Goal: Book appointment/travel/reservation

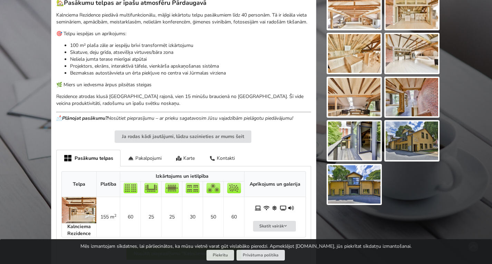
scroll to position [207, 0]
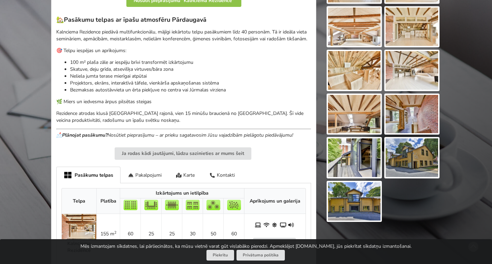
click at [365, 204] on img at bounding box center [354, 201] width 53 height 39
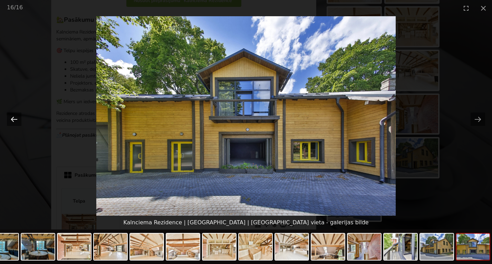
click at [8, 118] on button "Previous slide" at bounding box center [14, 119] width 15 height 13
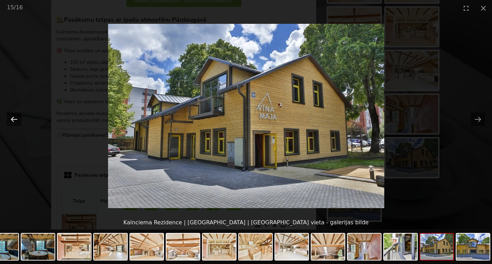
click at [8, 118] on button "Previous slide" at bounding box center [14, 119] width 15 height 13
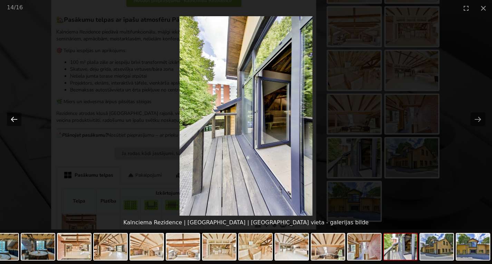
click at [8, 118] on button "Previous slide" at bounding box center [14, 119] width 15 height 13
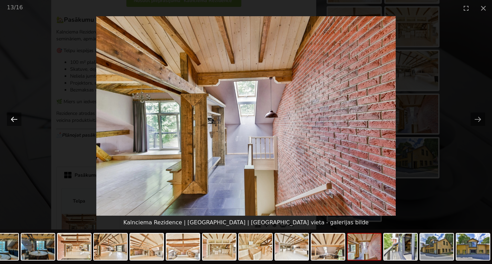
click at [8, 118] on button "Previous slide" at bounding box center [14, 119] width 15 height 13
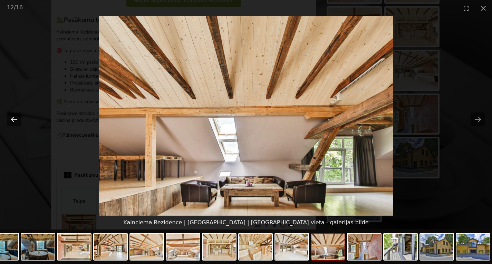
click at [8, 118] on button "Previous slide" at bounding box center [14, 119] width 15 height 13
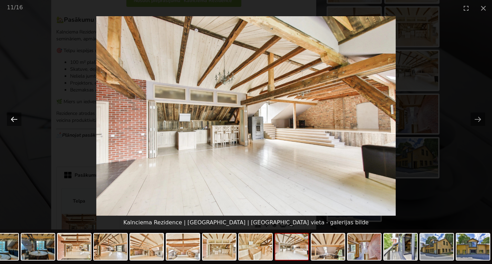
click at [8, 118] on button "Previous slide" at bounding box center [14, 119] width 15 height 13
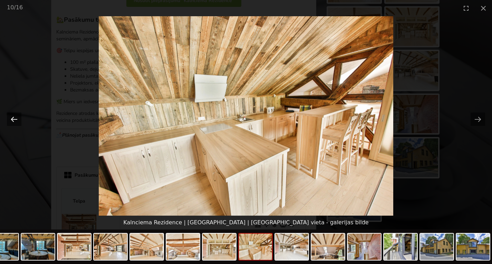
click at [8, 118] on button "Previous slide" at bounding box center [14, 119] width 15 height 13
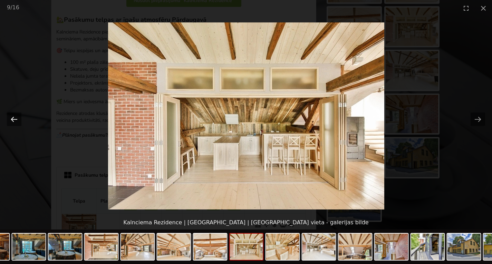
click at [8, 118] on button "Previous slide" at bounding box center [14, 119] width 15 height 13
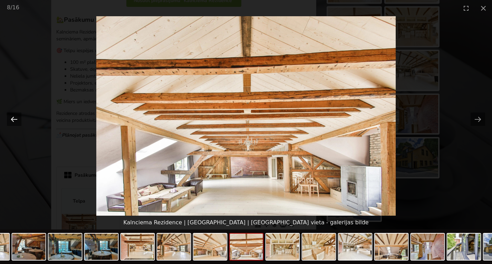
click at [8, 118] on button "Previous slide" at bounding box center [14, 119] width 15 height 13
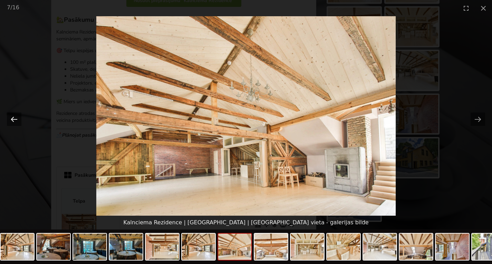
click at [8, 118] on button "Previous slide" at bounding box center [14, 119] width 15 height 13
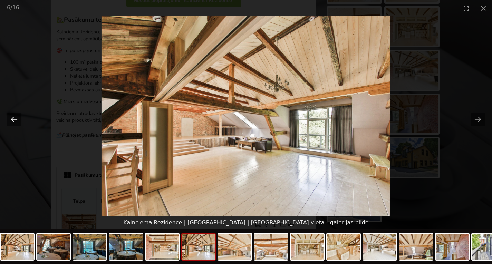
click at [8, 118] on button "Previous slide" at bounding box center [14, 119] width 15 height 13
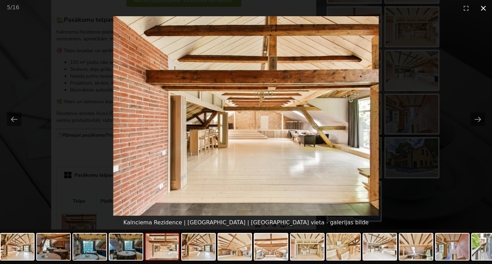
click at [483, 9] on button "Close gallery" at bounding box center [483, 8] width 17 height 16
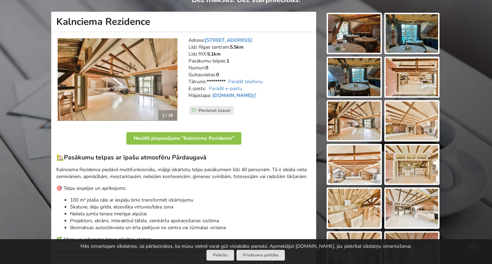
scroll to position [0, 0]
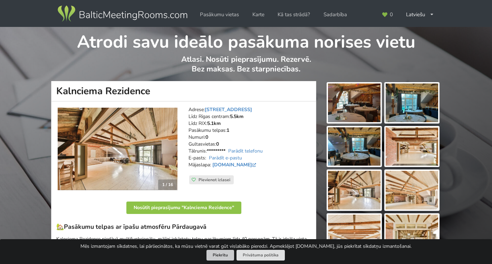
click at [228, 252] on button "Piekrītu" at bounding box center [221, 255] width 28 height 11
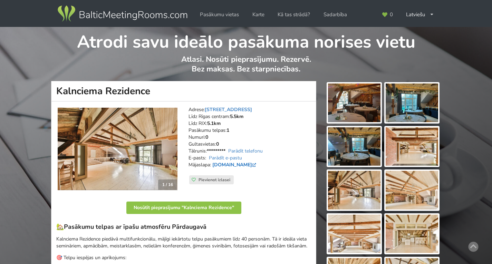
click at [253, 164] on link "www.kalnciemarezidence.lv" at bounding box center [234, 165] width 45 height 7
click at [140, 17] on img at bounding box center [122, 13] width 132 height 19
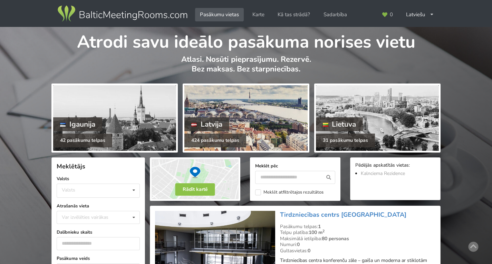
click at [229, 120] on div "Latvija" at bounding box center [206, 124] width 45 height 14
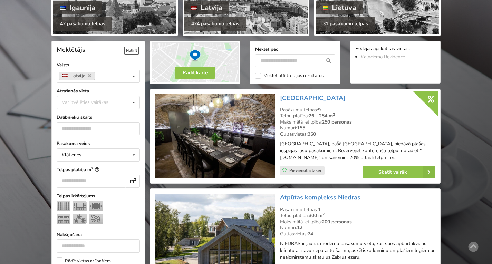
scroll to position [104, 0]
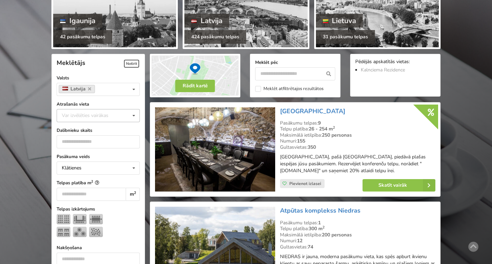
click at [74, 116] on div "Var izvēlēties vairākas" at bounding box center [92, 116] width 64 height 8
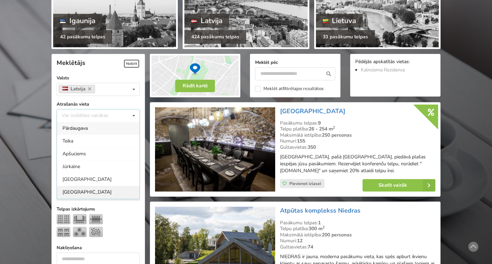
click at [69, 193] on div "[GEOGRAPHIC_DATA]" at bounding box center [98, 192] width 83 height 13
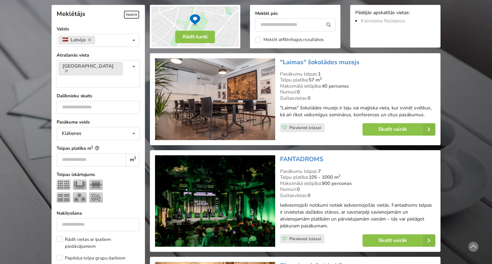
scroll to position [155, 0]
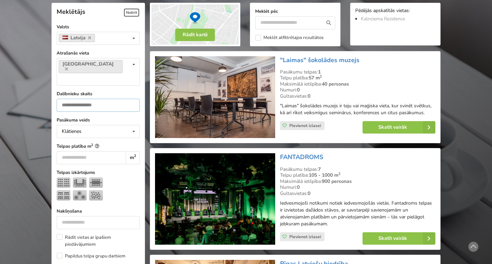
click at [71, 99] on input "number" at bounding box center [98, 105] width 83 height 13
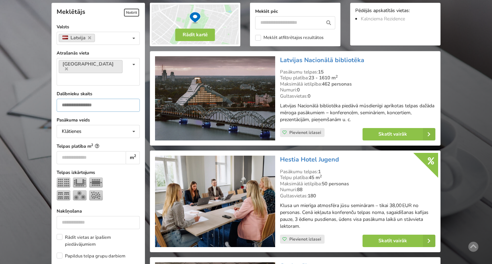
type input "**"
click at [83, 151] on input "number" at bounding box center [91, 157] width 69 height 13
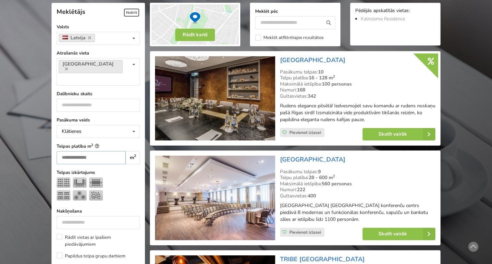
type input "**"
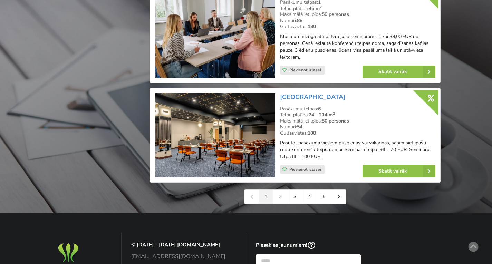
scroll to position [1605, 0]
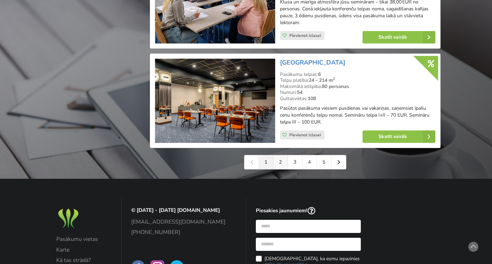
click at [280, 160] on link "2" at bounding box center [281, 162] width 15 height 14
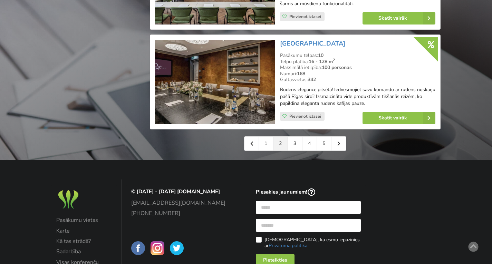
scroll to position [1589, 0]
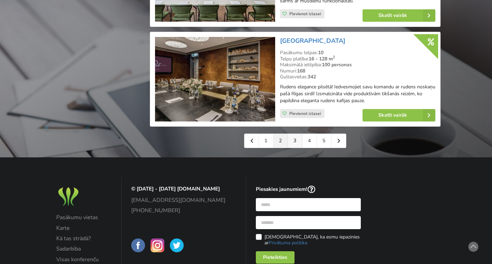
click at [293, 147] on link "3" at bounding box center [295, 141] width 15 height 14
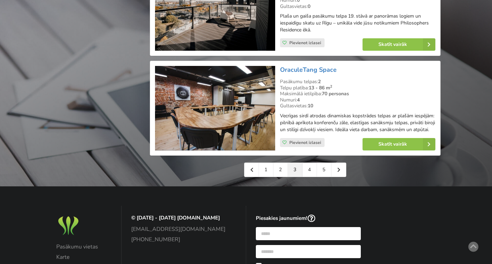
scroll to position [1554, 0]
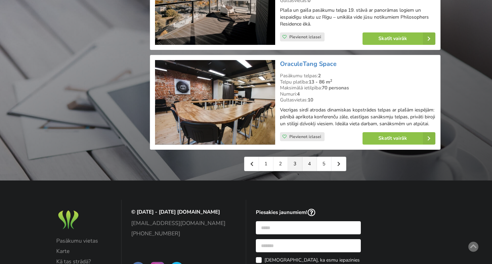
click at [312, 164] on link "4" at bounding box center [310, 164] width 15 height 14
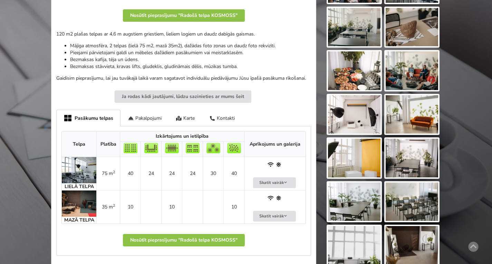
scroll to position [207, 0]
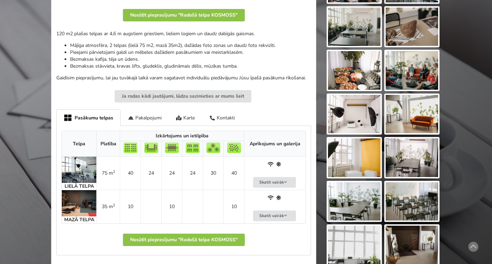
click at [81, 167] on img at bounding box center [79, 170] width 35 height 26
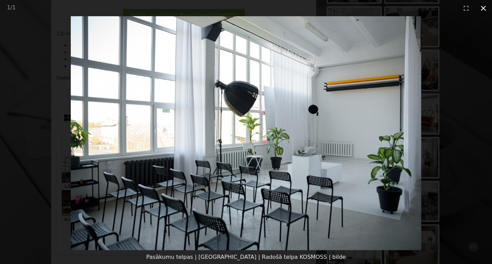
click at [486, 8] on button "Close gallery" at bounding box center [483, 8] width 17 height 16
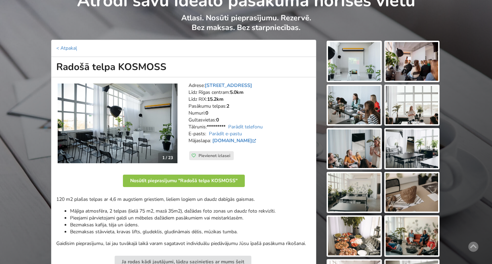
scroll to position [35, 0]
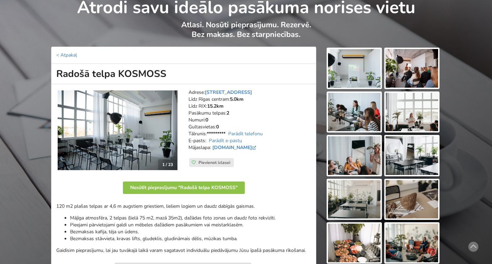
click at [117, 113] on img at bounding box center [118, 130] width 120 height 80
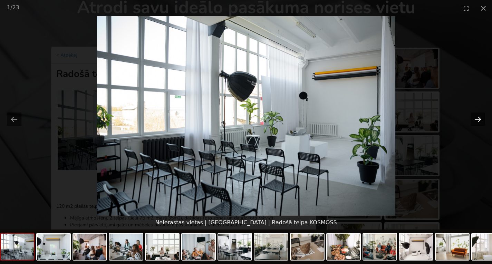
click at [480, 117] on button "Next slide" at bounding box center [478, 119] width 15 height 13
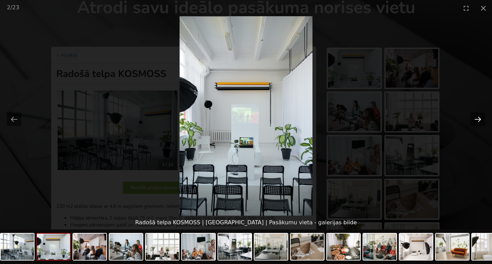
click at [480, 117] on button "Next slide" at bounding box center [478, 119] width 15 height 13
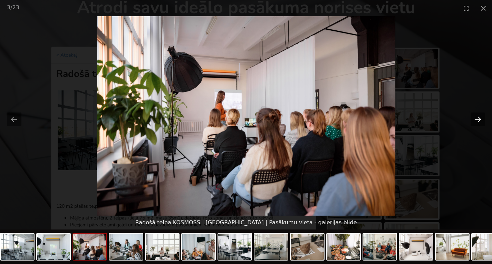
click at [480, 117] on button "Next slide" at bounding box center [478, 119] width 15 height 13
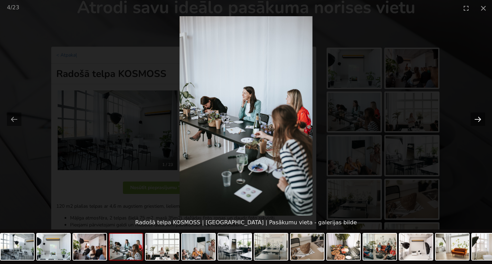
click at [480, 117] on button "Next slide" at bounding box center [478, 119] width 15 height 13
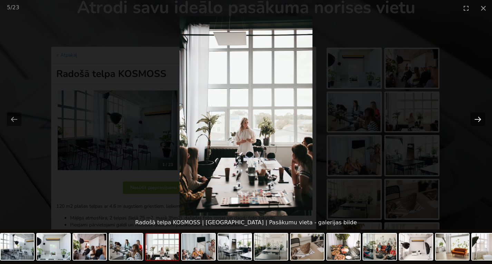
click at [480, 117] on button "Next slide" at bounding box center [478, 119] width 15 height 13
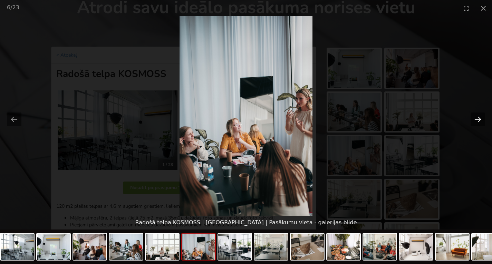
click at [480, 117] on button "Next slide" at bounding box center [478, 119] width 15 height 13
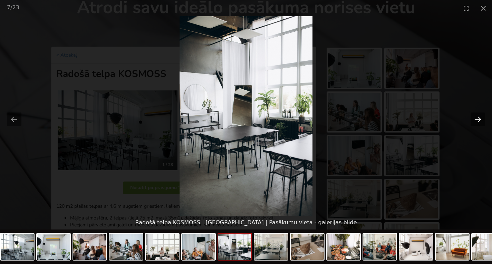
click at [480, 118] on button "Next slide" at bounding box center [478, 119] width 15 height 13
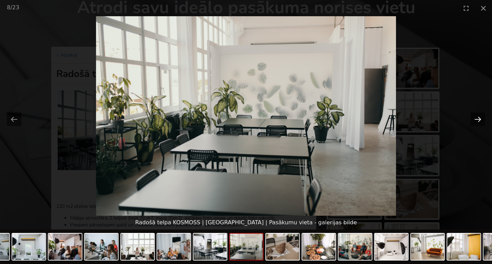
click at [480, 119] on button "Next slide" at bounding box center [478, 119] width 15 height 13
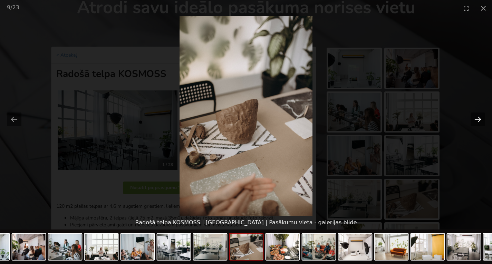
click at [480, 120] on button "Next slide" at bounding box center [478, 119] width 15 height 13
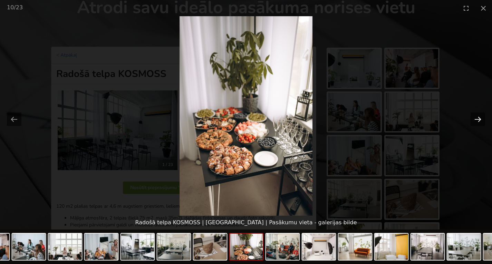
click at [480, 120] on button "Next slide" at bounding box center [478, 119] width 15 height 13
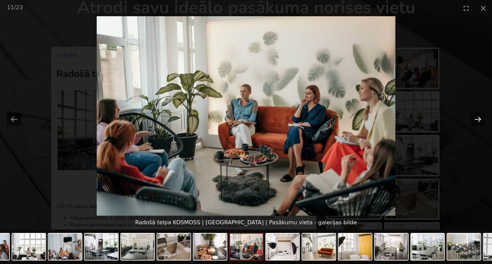
click at [483, 118] on button "Next slide" at bounding box center [478, 119] width 15 height 13
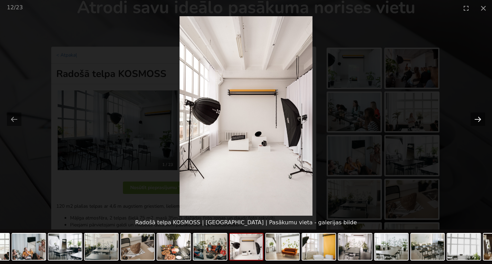
click at [483, 118] on button "Next slide" at bounding box center [478, 119] width 15 height 13
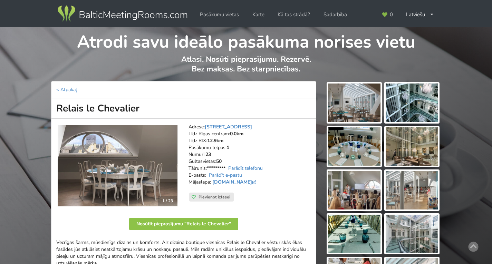
click at [94, 163] on img at bounding box center [118, 166] width 120 height 82
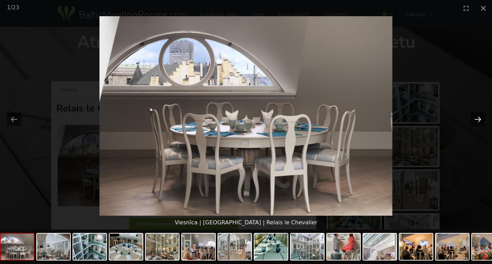
click at [480, 117] on button "Next slide" at bounding box center [478, 119] width 15 height 13
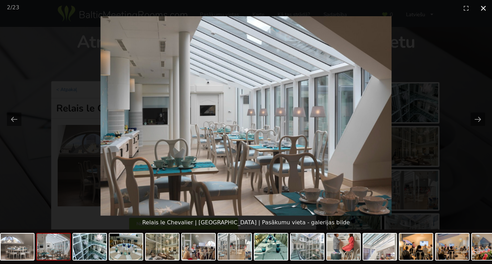
click at [485, 8] on button "Close gallery" at bounding box center [483, 8] width 17 height 16
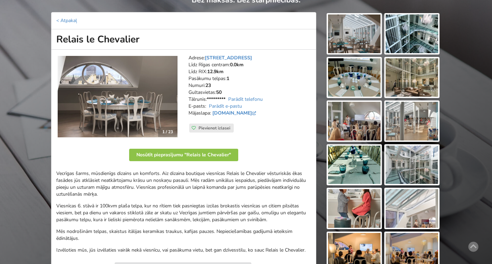
scroll to position [69, 0]
click at [130, 88] on img at bounding box center [118, 97] width 120 height 82
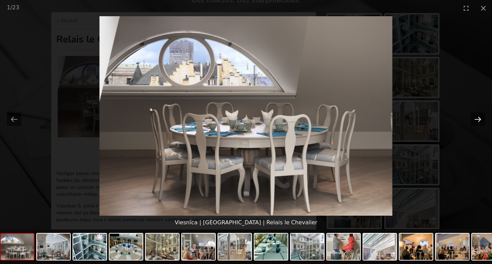
click at [477, 120] on button "Next slide" at bounding box center [478, 119] width 15 height 13
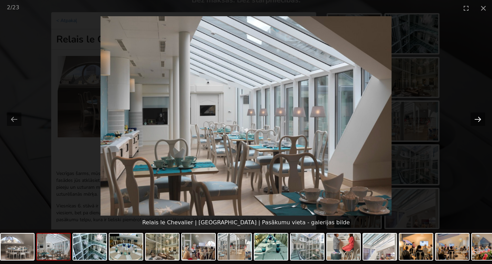
click at [477, 120] on button "Next slide" at bounding box center [478, 119] width 15 height 13
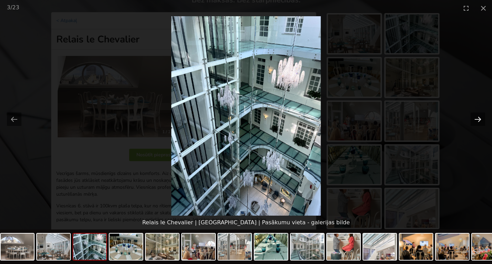
click at [477, 120] on button "Next slide" at bounding box center [478, 119] width 15 height 13
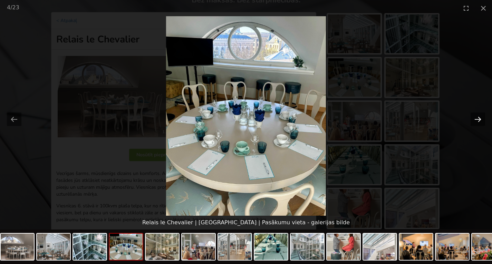
click at [477, 120] on button "Next slide" at bounding box center [478, 119] width 15 height 13
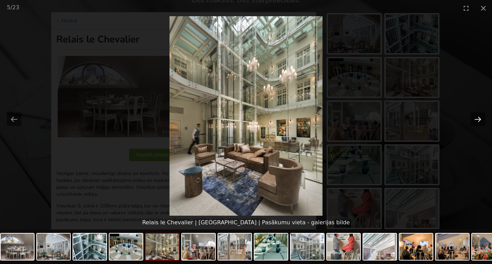
click at [477, 120] on button "Next slide" at bounding box center [478, 119] width 15 height 13
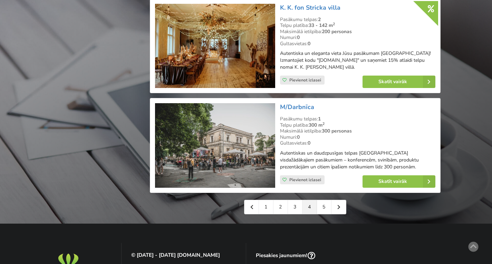
scroll to position [1589, 0]
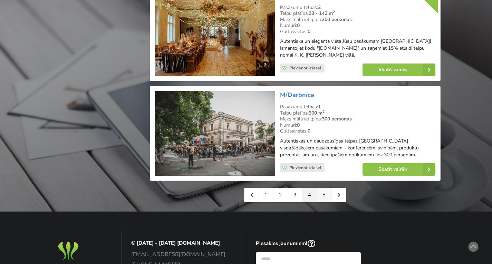
click at [323, 188] on link "5" at bounding box center [324, 195] width 15 height 14
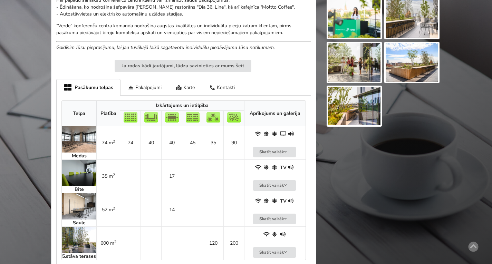
scroll to position [311, 0]
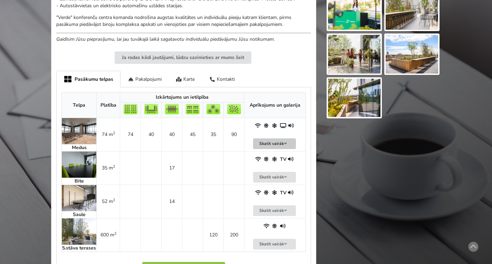
click at [270, 143] on button "Skatīt vairāk" at bounding box center [274, 144] width 43 height 11
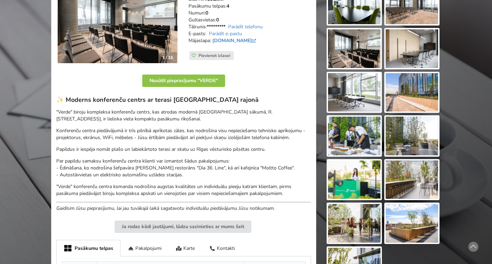
scroll to position [69, 0]
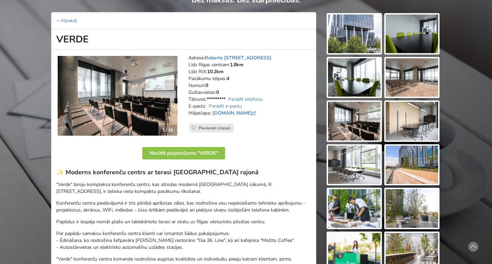
click at [126, 89] on img at bounding box center [118, 96] width 120 height 80
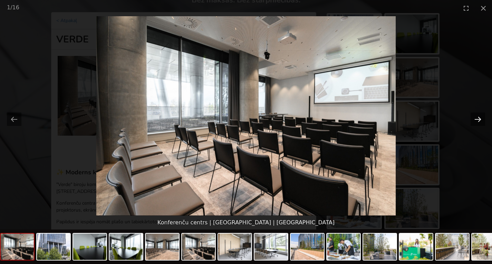
click at [477, 120] on button "Next slide" at bounding box center [478, 119] width 15 height 13
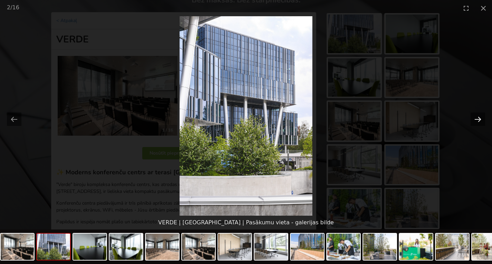
click at [477, 120] on button "Next slide" at bounding box center [478, 119] width 15 height 13
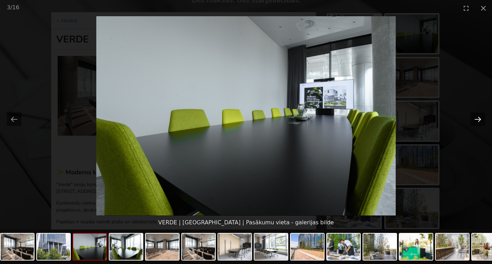
click at [477, 120] on button "Next slide" at bounding box center [478, 119] width 15 height 13
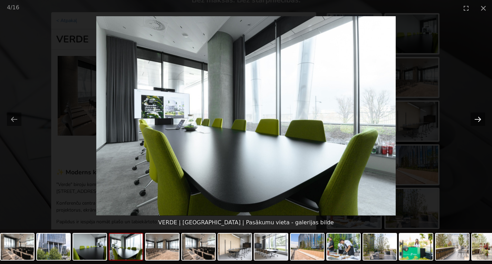
click at [477, 120] on button "Next slide" at bounding box center [478, 119] width 15 height 13
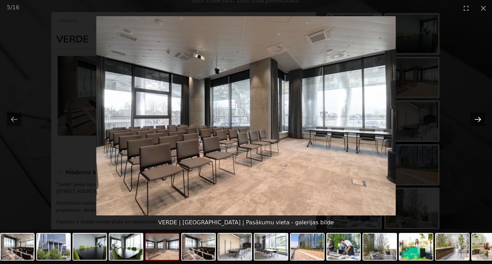
click at [477, 120] on button "Next slide" at bounding box center [478, 119] width 15 height 13
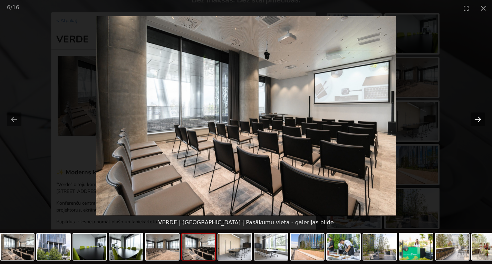
click at [477, 120] on button "Next slide" at bounding box center [478, 119] width 15 height 13
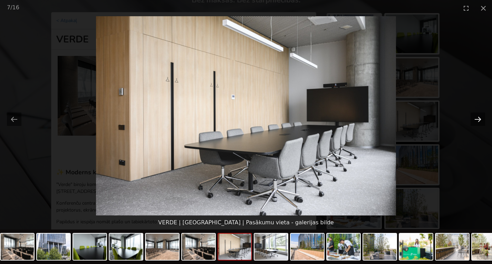
click at [477, 120] on button "Next slide" at bounding box center [478, 119] width 15 height 13
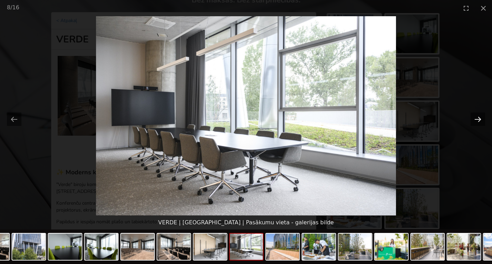
click at [477, 120] on button "Next slide" at bounding box center [478, 119] width 15 height 13
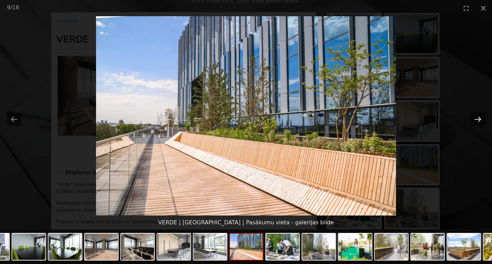
click at [477, 120] on button "Next slide" at bounding box center [478, 119] width 15 height 13
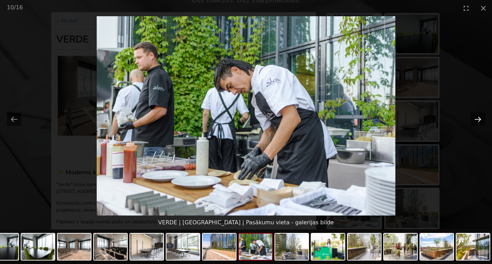
click at [477, 120] on button "Next slide" at bounding box center [478, 119] width 15 height 13
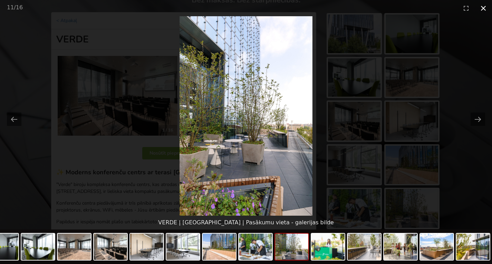
click at [486, 10] on button "Close gallery" at bounding box center [483, 8] width 17 height 16
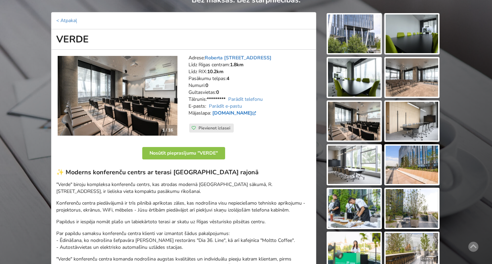
click at [225, 112] on link "verde.lv" at bounding box center [234, 113] width 45 height 7
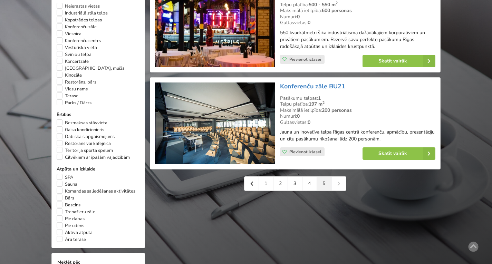
scroll to position [449, 0]
